Goal: Navigation & Orientation: Find specific page/section

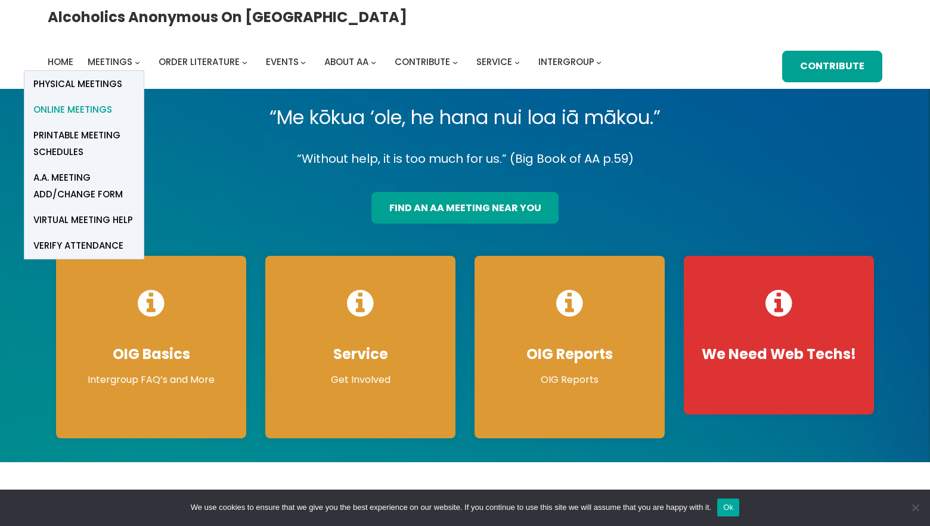
click at [112, 101] on span "Online Meetings" at bounding box center [72, 109] width 79 height 17
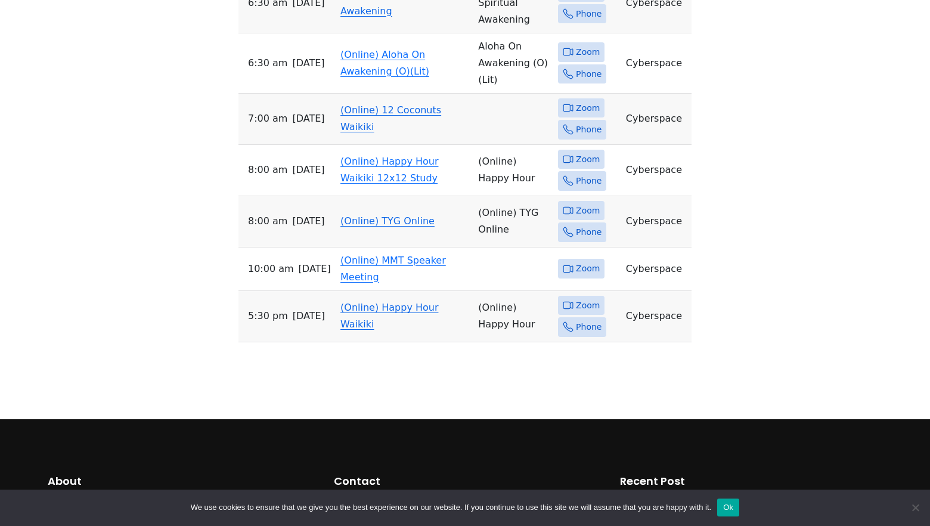
scroll to position [3835, 0]
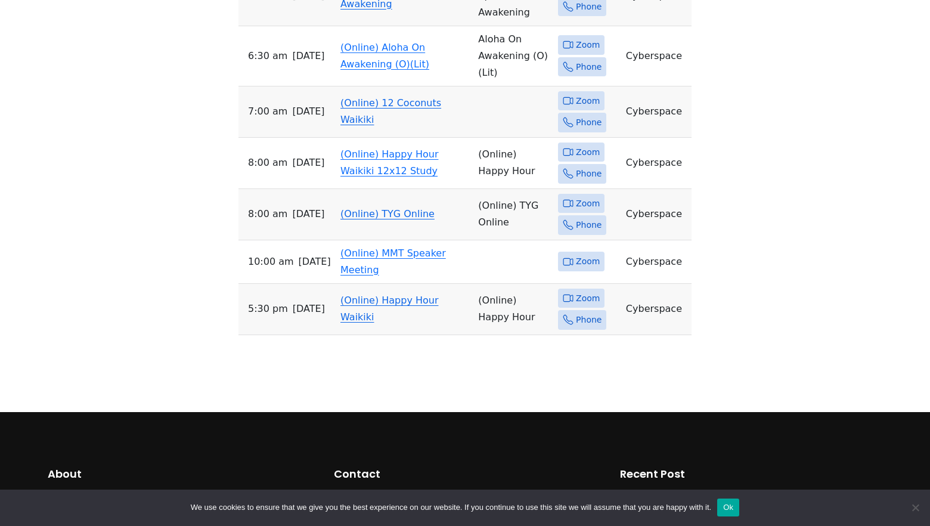
click at [382, 284] on td "(Online) Happy Hour Waikiki" at bounding box center [405, 309] width 138 height 51
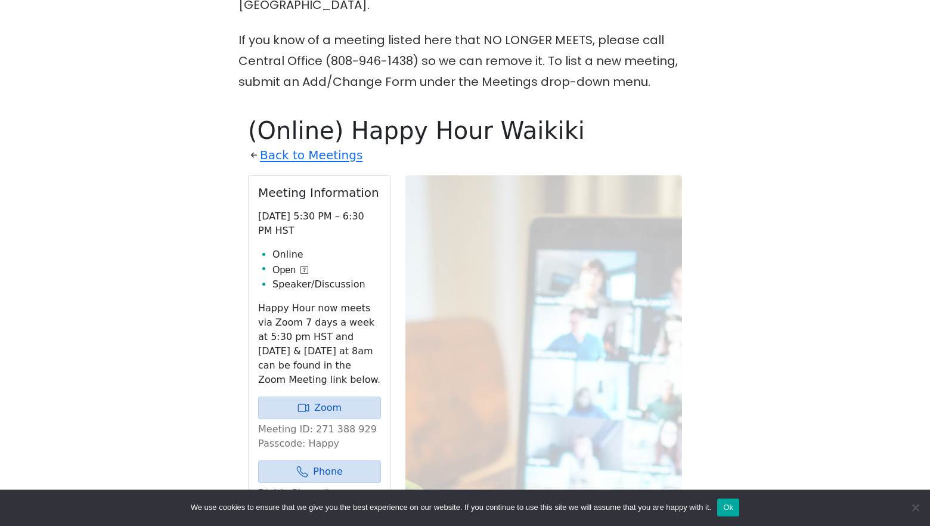
scroll to position [569, 0]
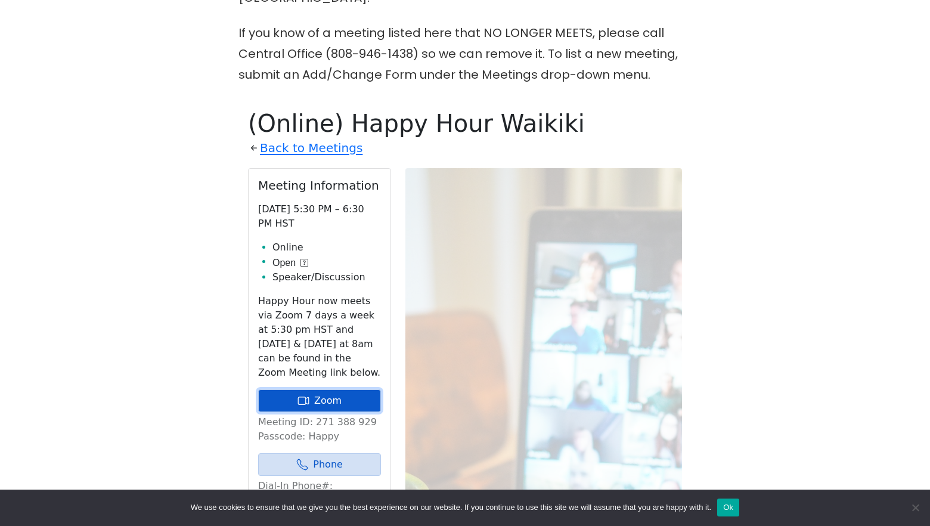
click at [318, 389] on link "Zoom" at bounding box center [319, 400] width 123 height 23
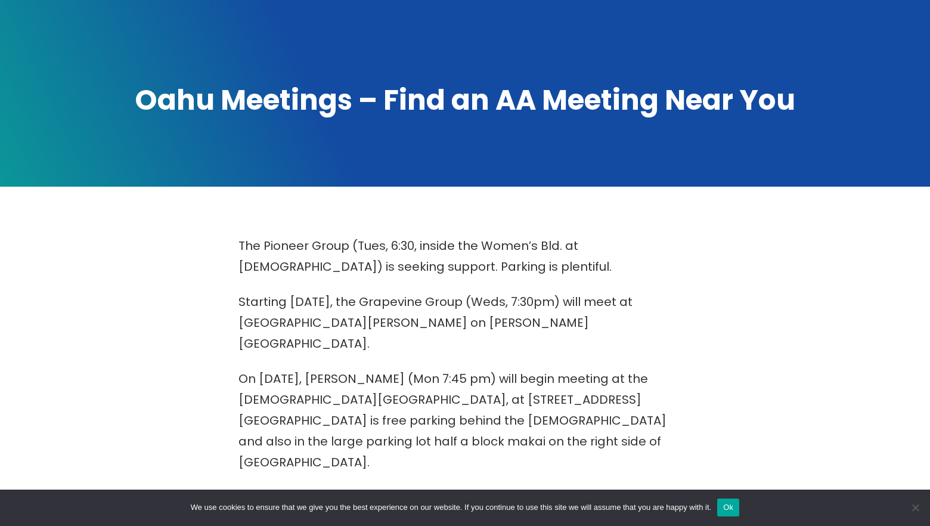
scroll to position [0, 0]
